Goal: Use online tool/utility: Utilize a website feature to perform a specific function

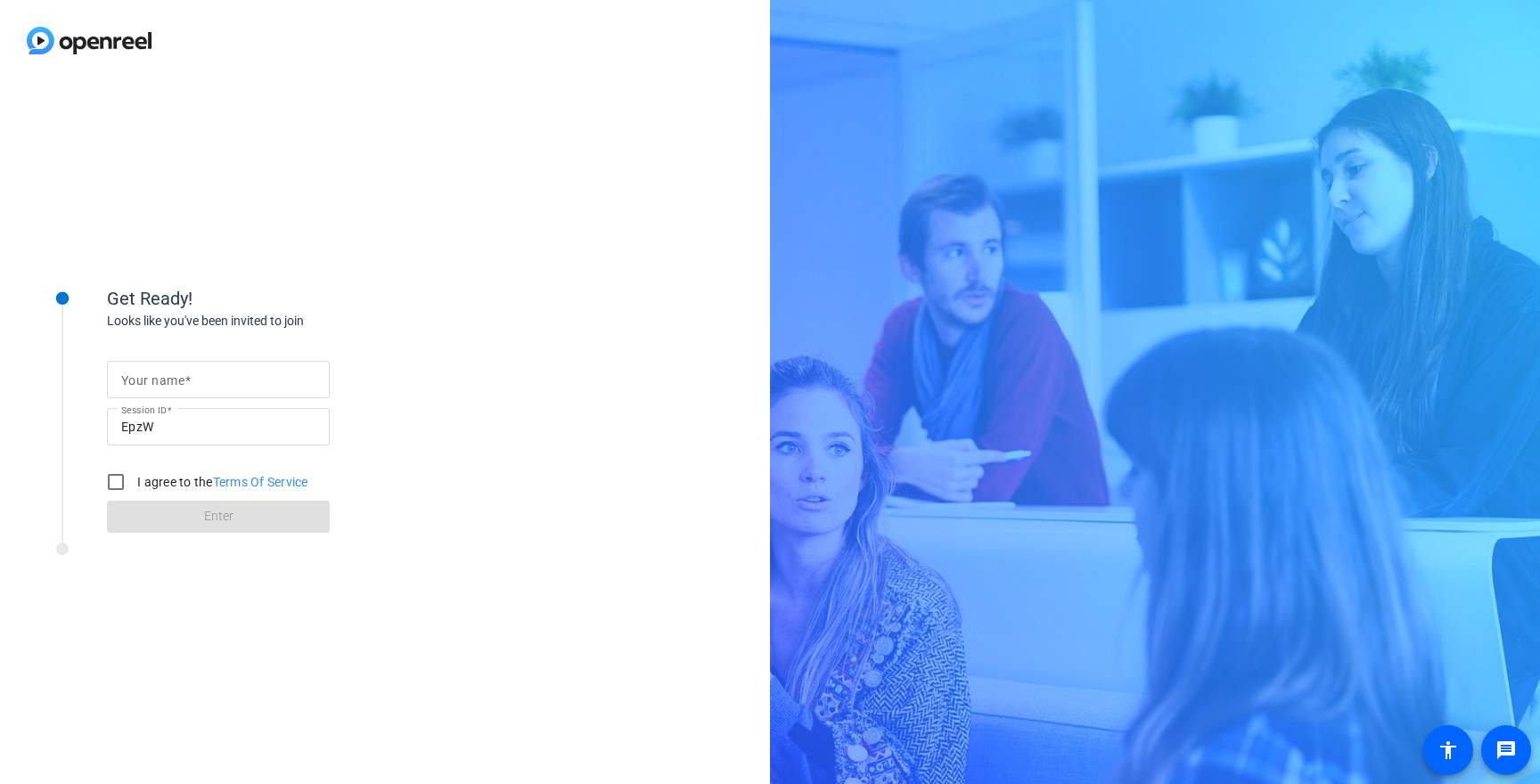
click at [249, 368] on div at bounding box center [218, 379] width 195 height 37
type input "[PERSON_NAME]"
click at [118, 475] on input "I agree to the Terms Of Service" at bounding box center [115, 482] width 35 height 35
checkbox input "true"
click at [140, 524] on span at bounding box center [218, 517] width 223 height 43
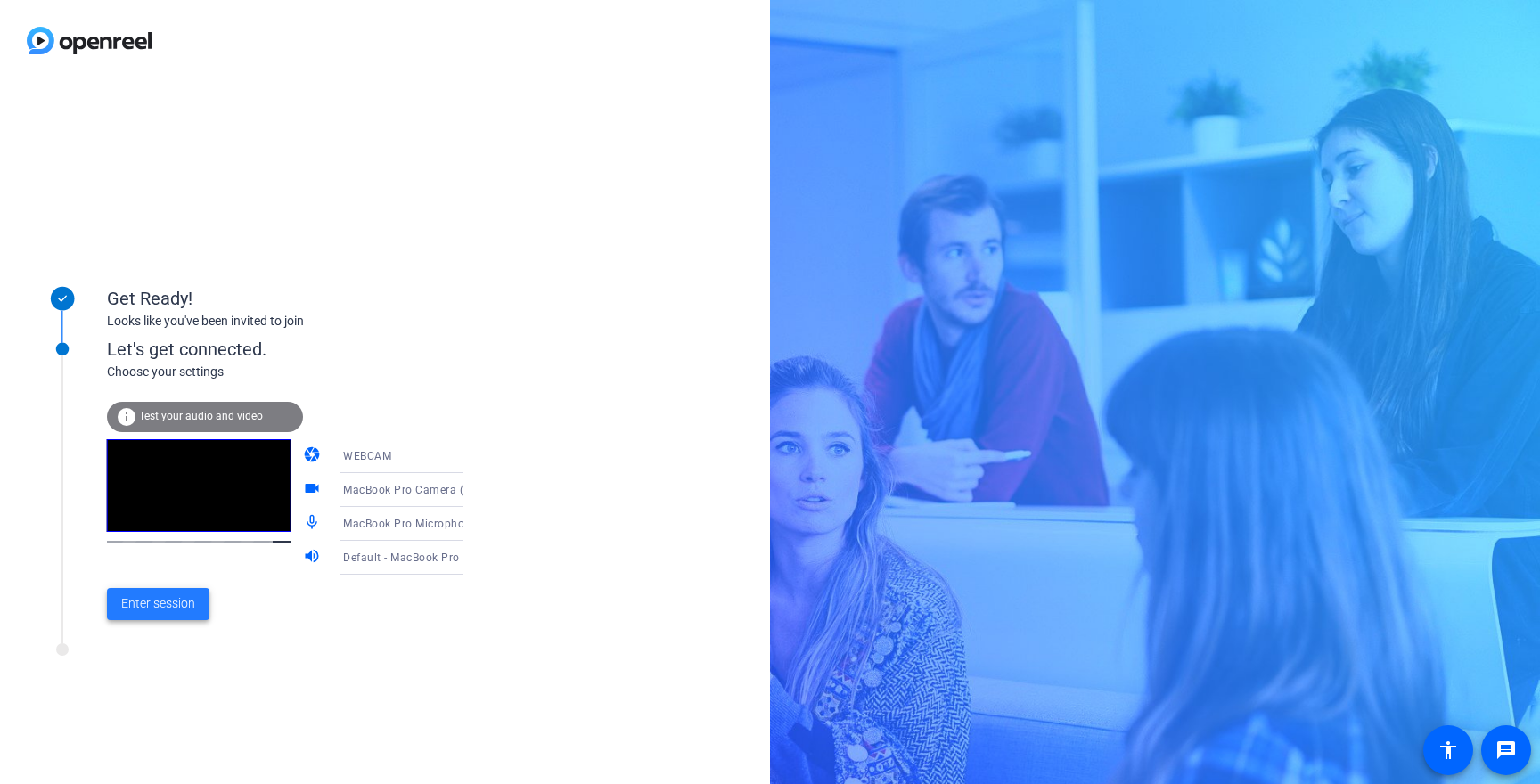
click at [197, 602] on span at bounding box center [157, 604] width 103 height 43
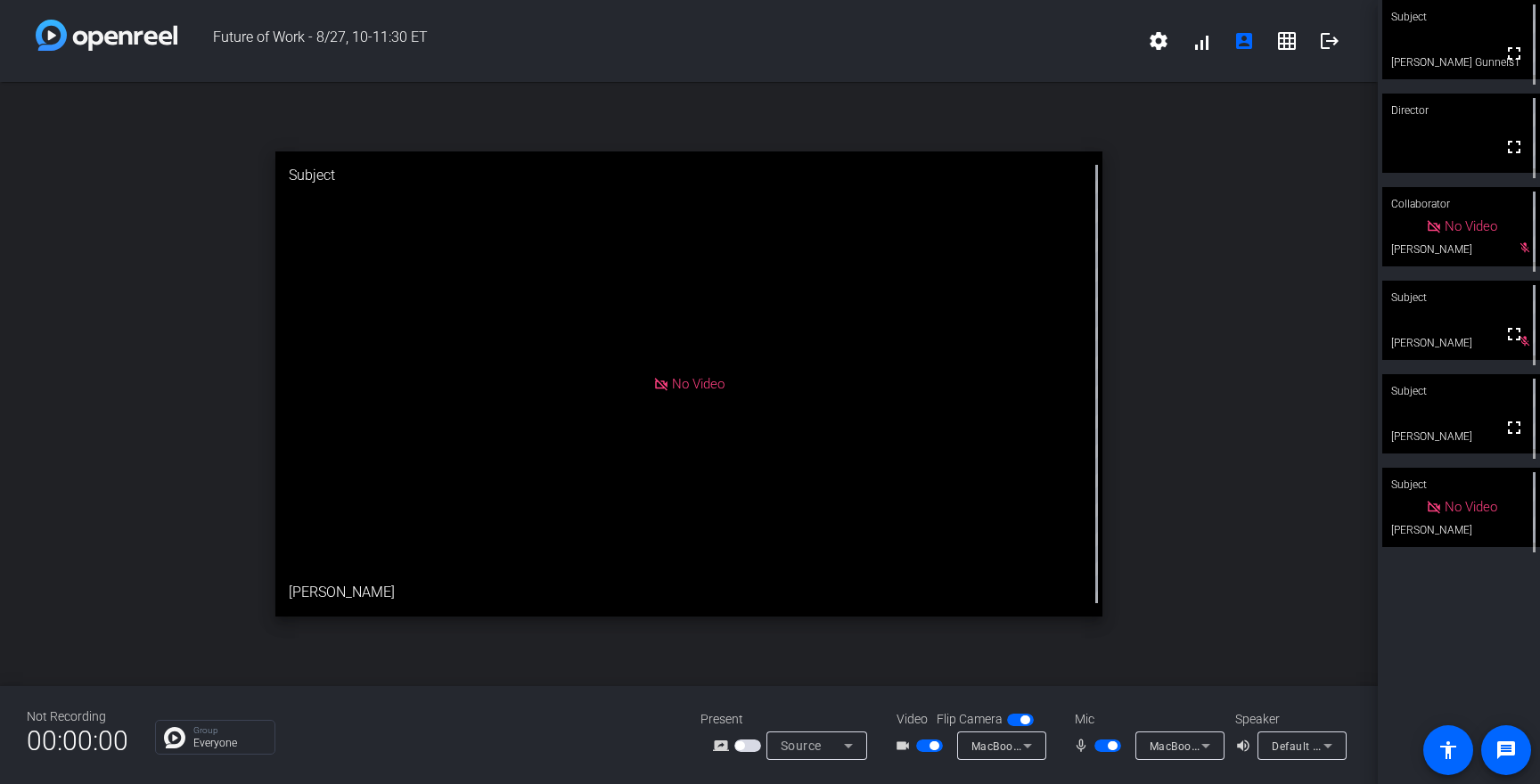
click at [1122, 742] on div at bounding box center [1110, 746] width 30 height 13
click at [1112, 749] on span "button" at bounding box center [1112, 746] width 9 height 9
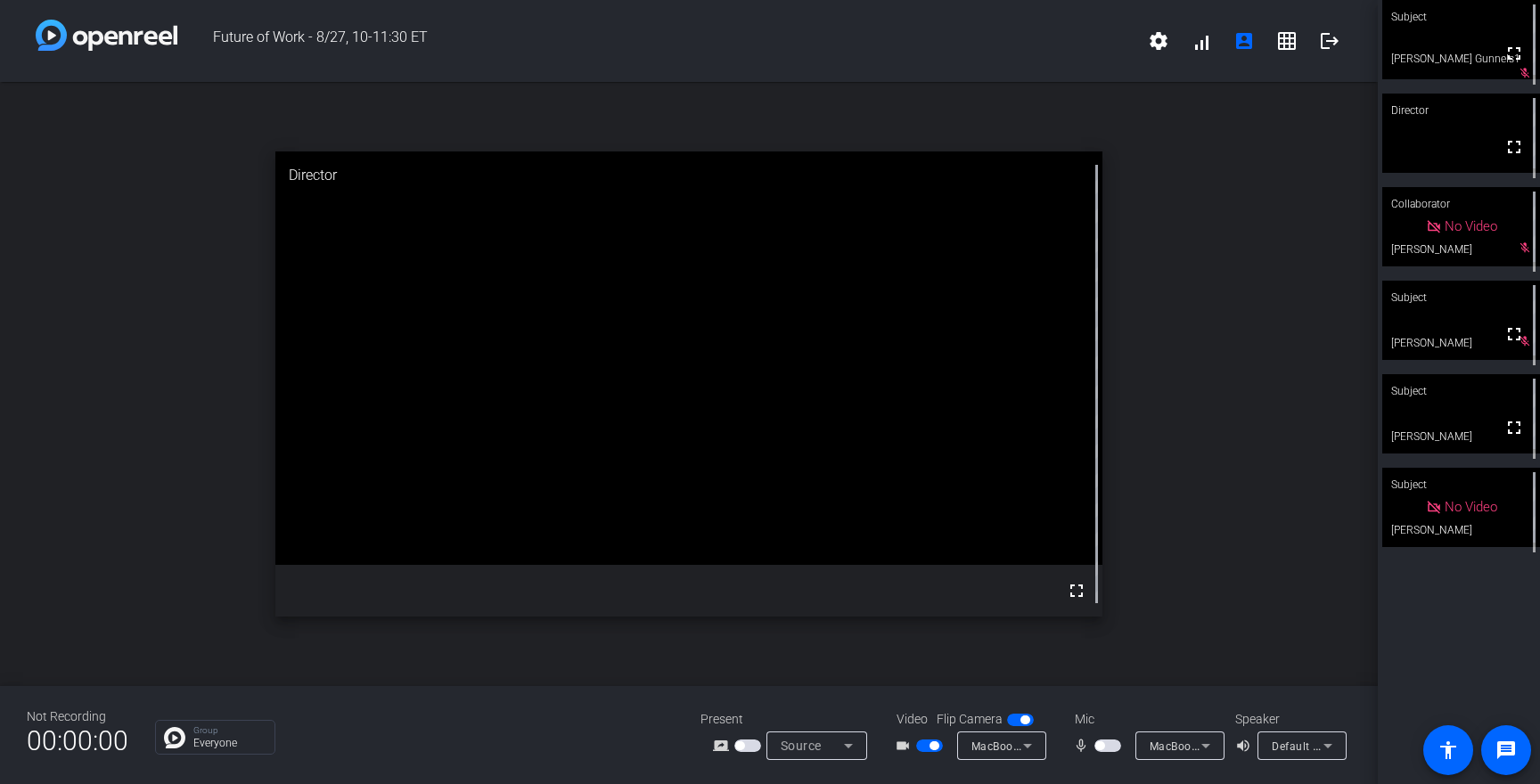
click at [1102, 746] on span "button" at bounding box center [1099, 746] width 9 height 9
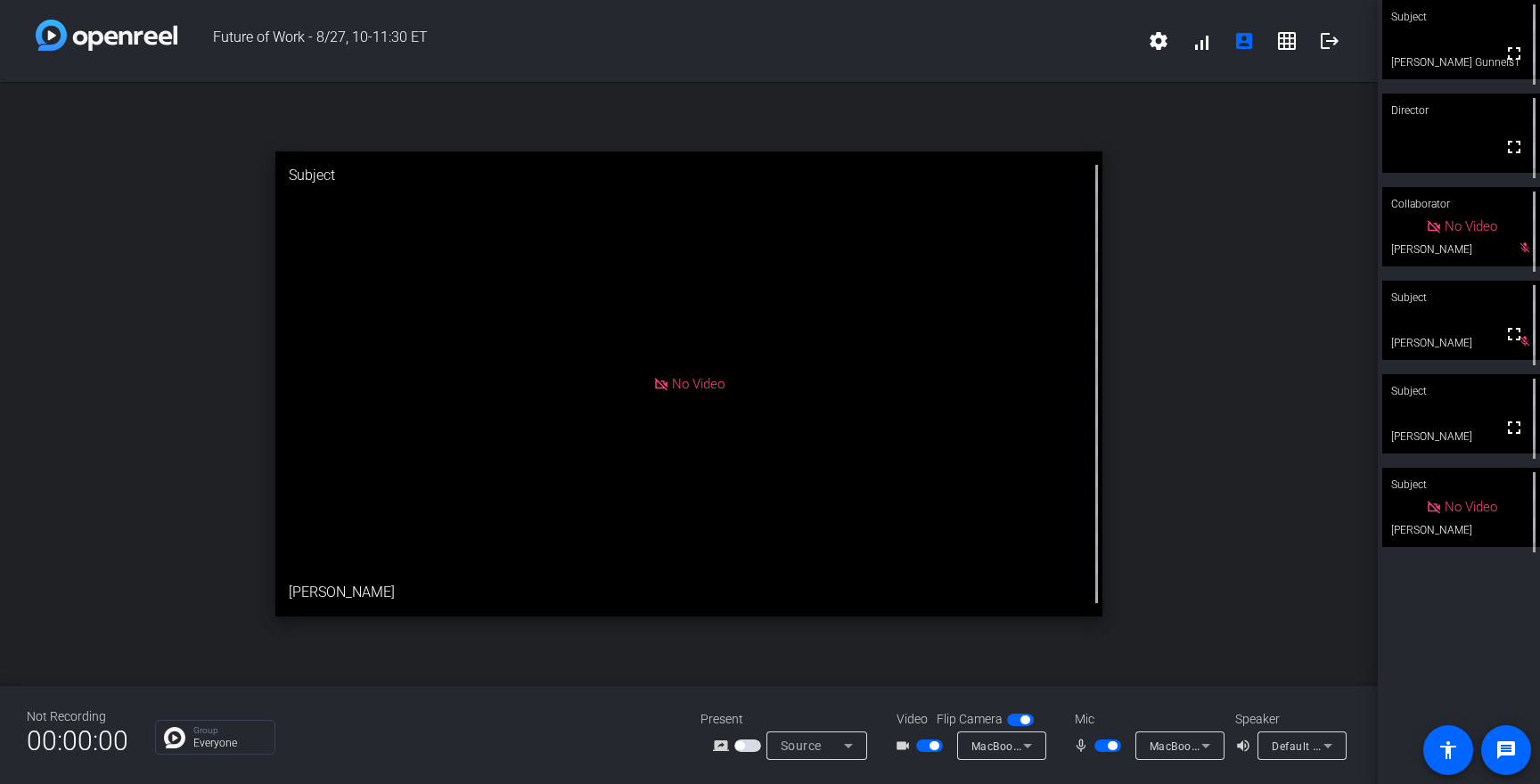
click at [1105, 746] on span "button" at bounding box center [1108, 746] width 26 height 13
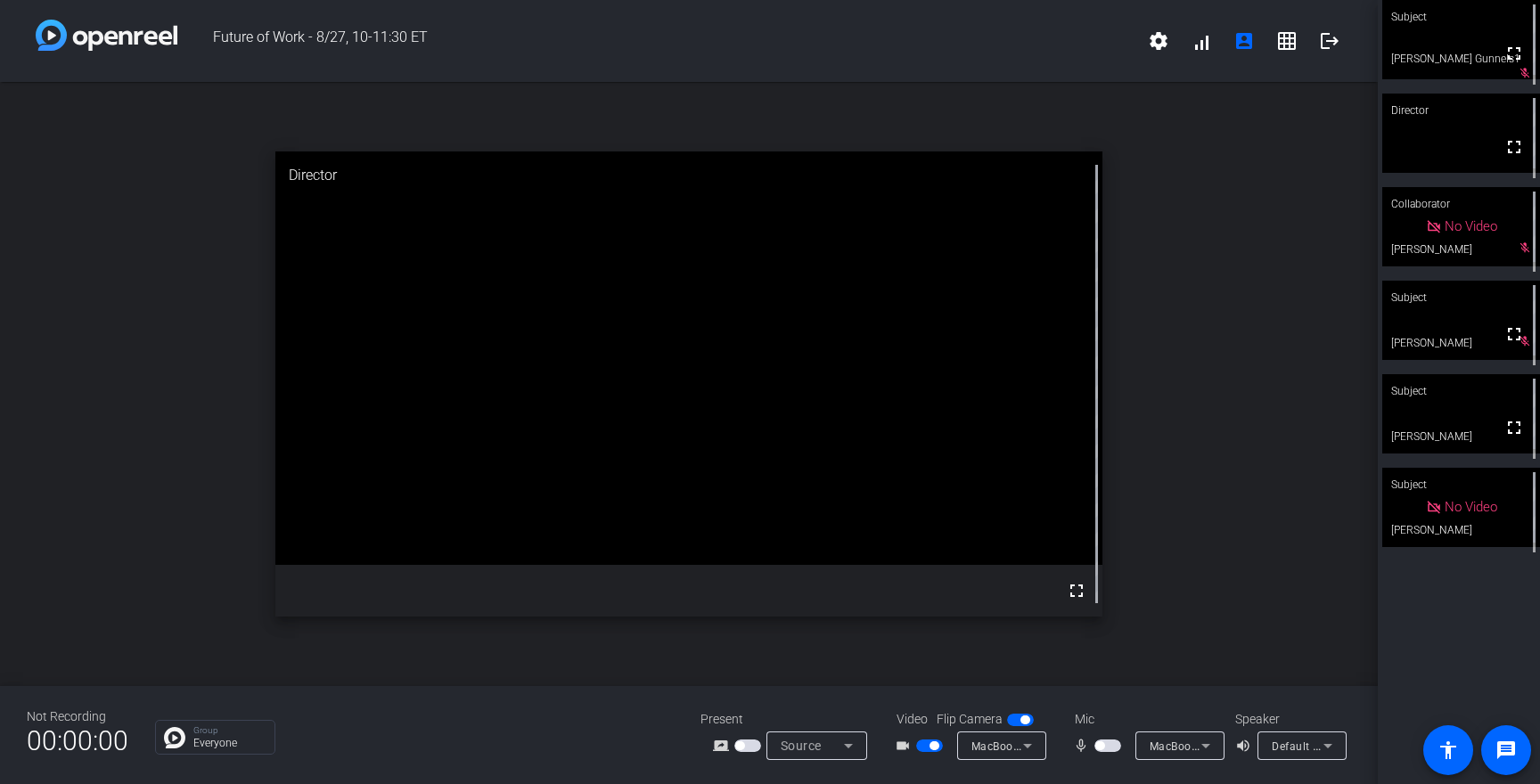
click at [1104, 751] on span "button" at bounding box center [1108, 746] width 26 height 13
click at [1116, 746] on span "button" at bounding box center [1112, 746] width 9 height 9
click at [927, 749] on span "button" at bounding box center [929, 746] width 26 height 13
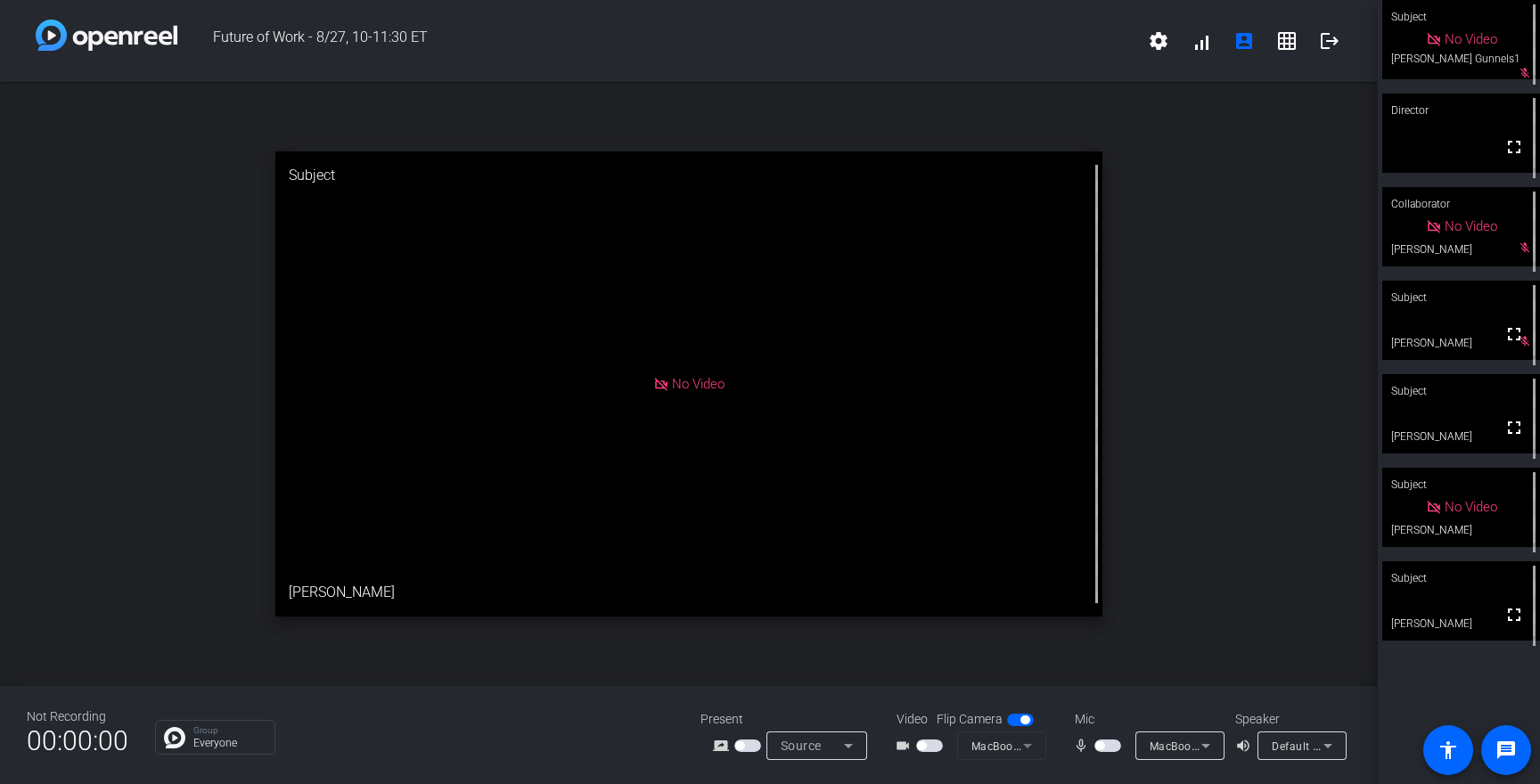
click at [1114, 755] on div "mic_none" at bounding box center [1105, 746] width 63 height 22
click at [1106, 746] on span "button" at bounding box center [1108, 746] width 26 height 13
click at [926, 745] on span "button" at bounding box center [921, 746] width 9 height 9
click at [229, 734] on p "Group" at bounding box center [230, 730] width 72 height 9
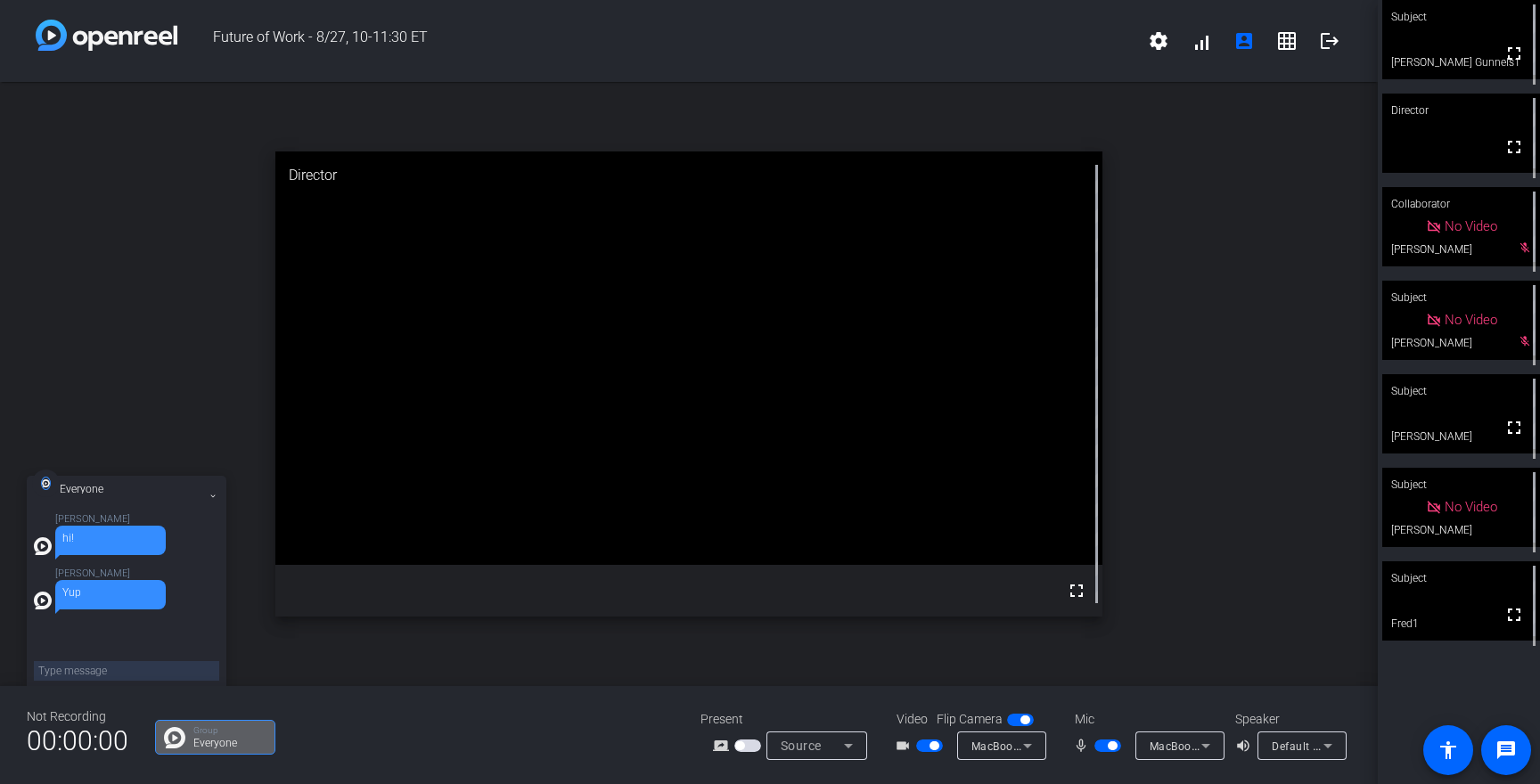
click at [218, 499] on mat-icon at bounding box center [213, 496] width 13 height 13
